Goal: Use online tool/utility: Utilize a website feature to perform a specific function

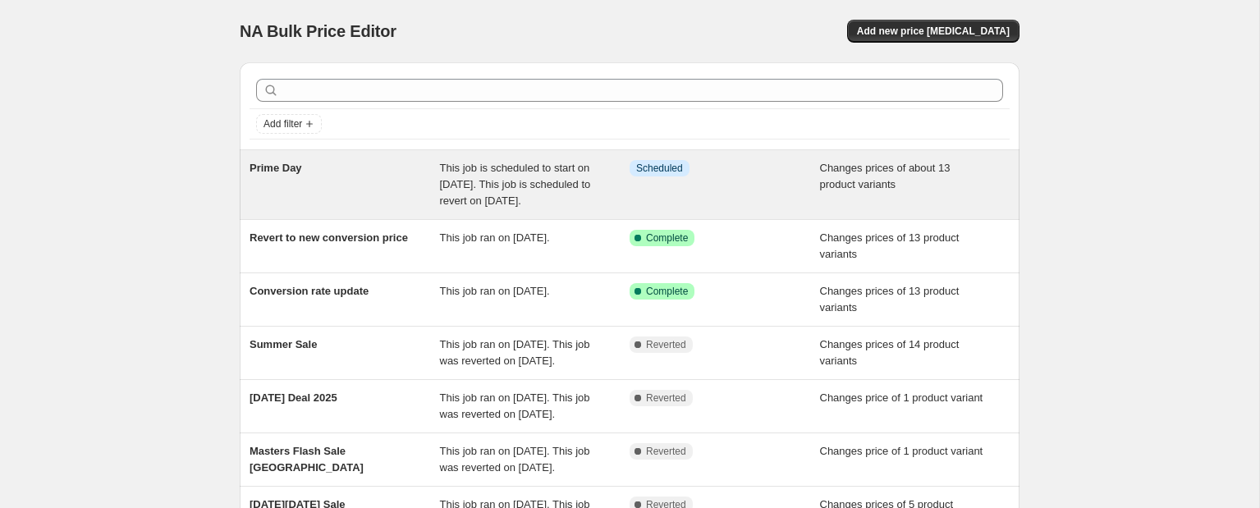
click at [405, 193] on div "Prime Day" at bounding box center [345, 184] width 190 height 49
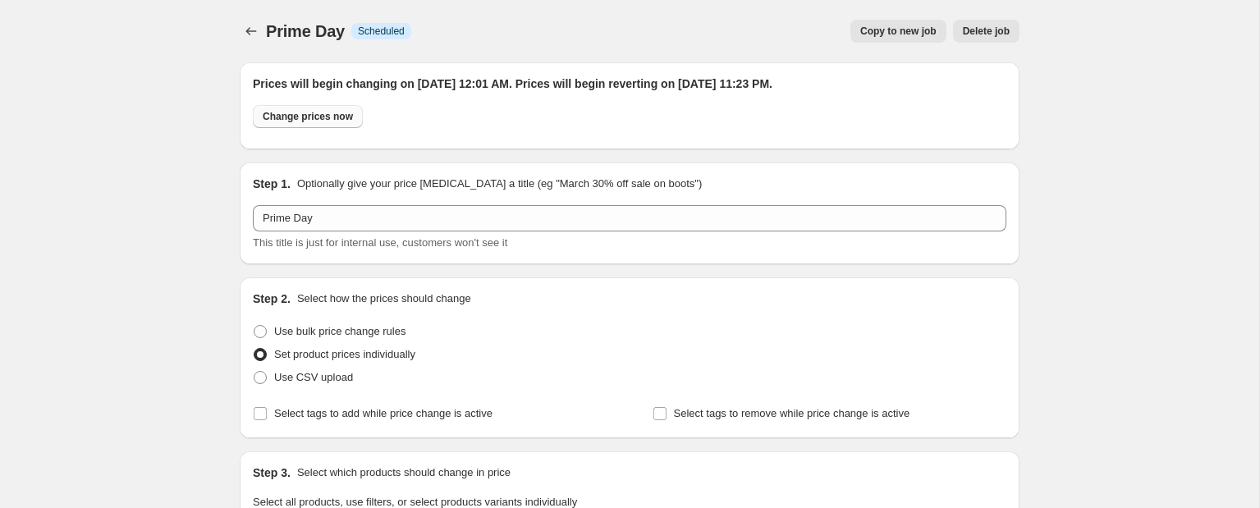
click at [320, 122] on span "Change prices now" at bounding box center [308, 116] width 90 height 13
radio input "true"
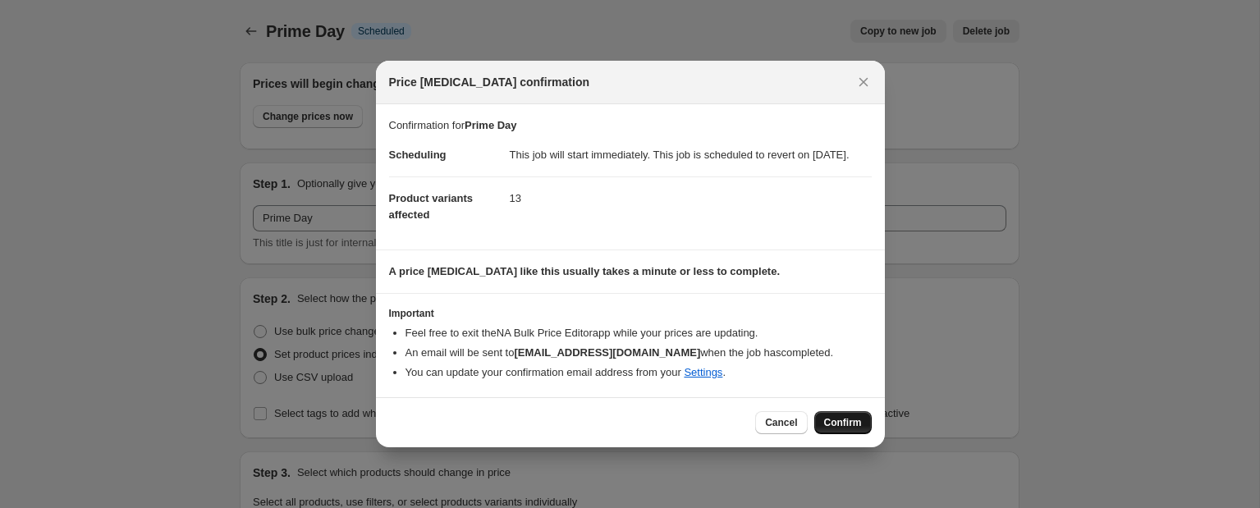
click at [841, 429] on span "Confirm" at bounding box center [843, 422] width 38 height 13
